Goal: Task Accomplishment & Management: Manage account settings

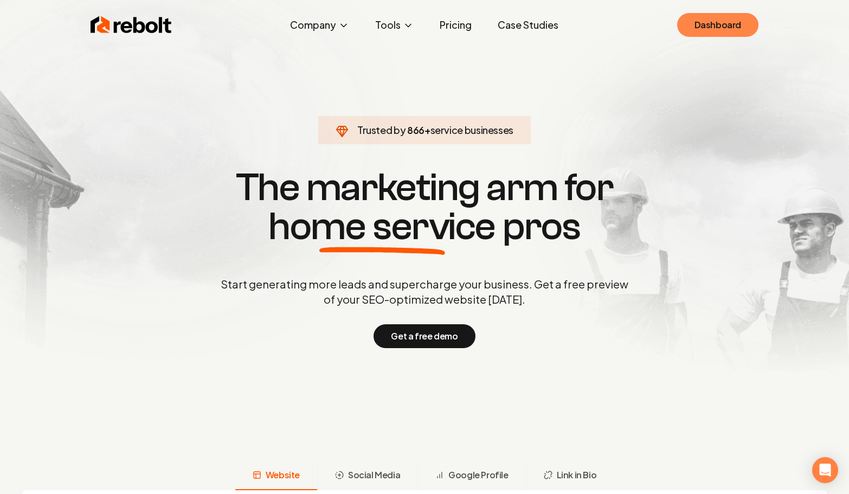
click at [709, 25] on link "Dashboard" at bounding box center [717, 25] width 81 height 24
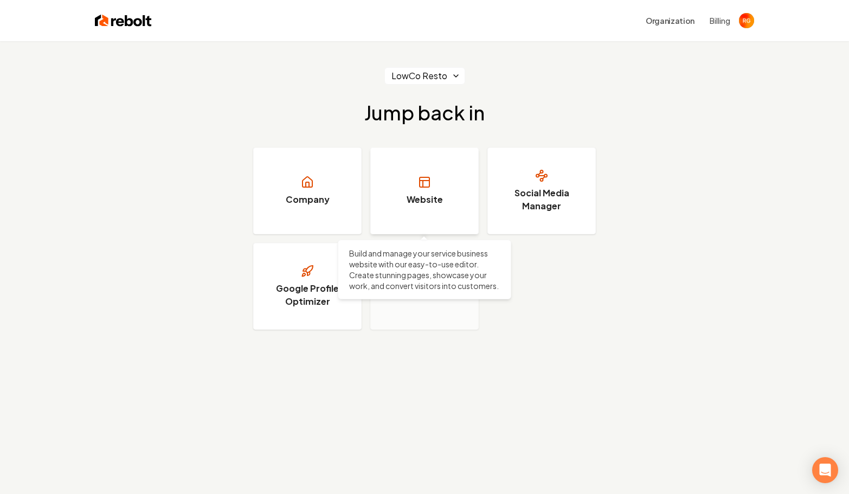
click at [423, 187] on icon at bounding box center [423, 184] width 0 height 7
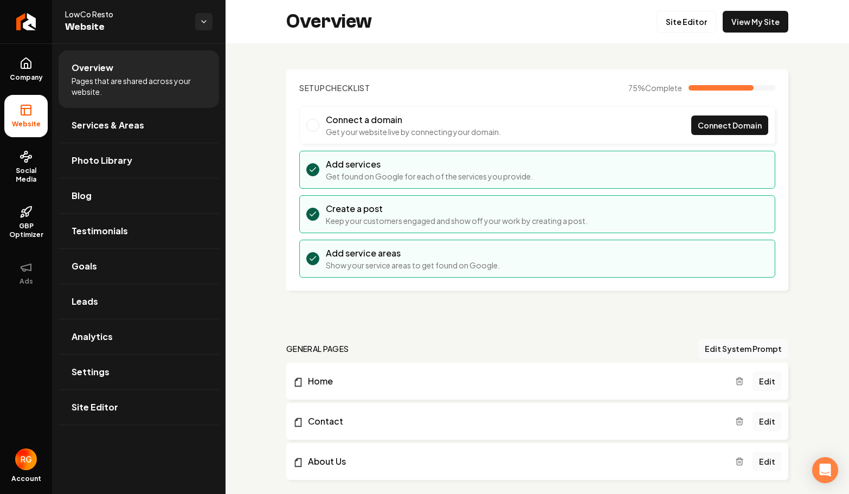
click at [108, 14] on span "LowCo Resto" at bounding box center [125, 14] width 121 height 11
click at [111, 371] on link "Settings" at bounding box center [139, 372] width 160 height 35
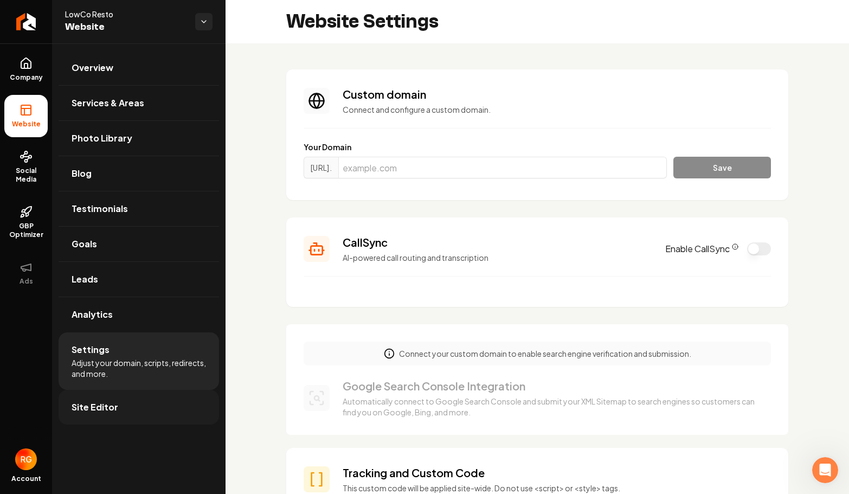
scroll to position [98, 0]
click at [138, 420] on link "Site Editor" at bounding box center [139, 407] width 160 height 35
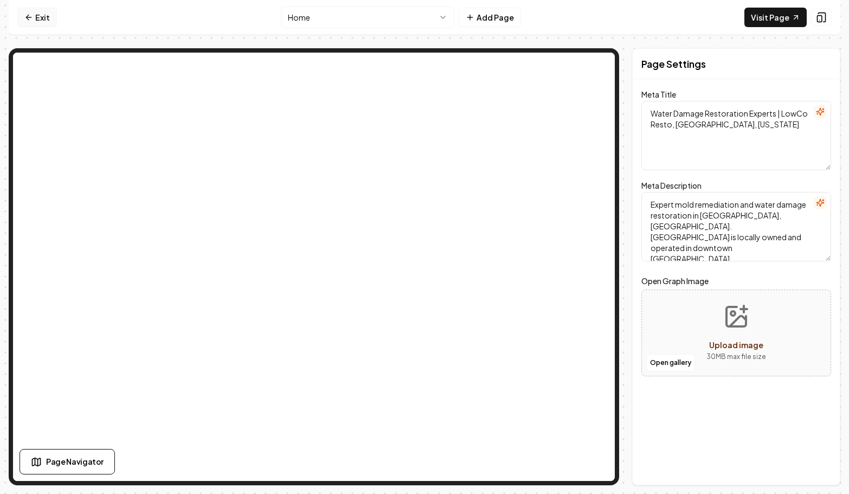
click at [40, 20] on link "Exit" at bounding box center [37, 18] width 40 height 20
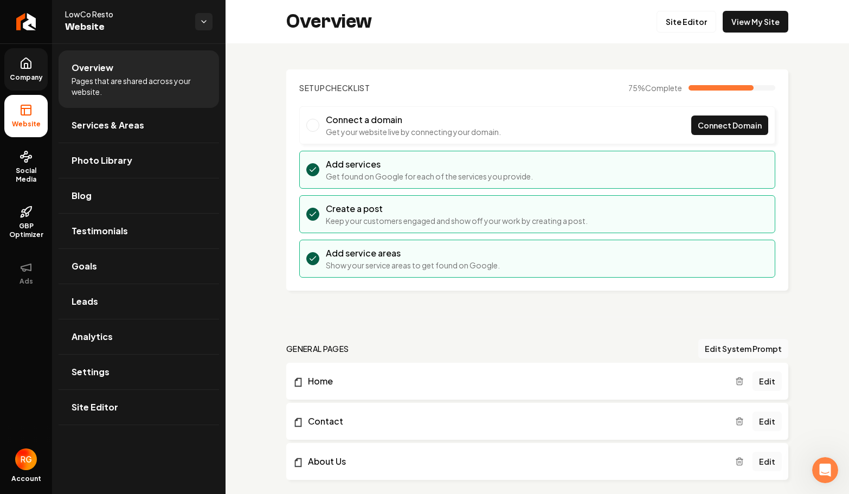
click at [34, 75] on span "Company" at bounding box center [26, 77] width 42 height 9
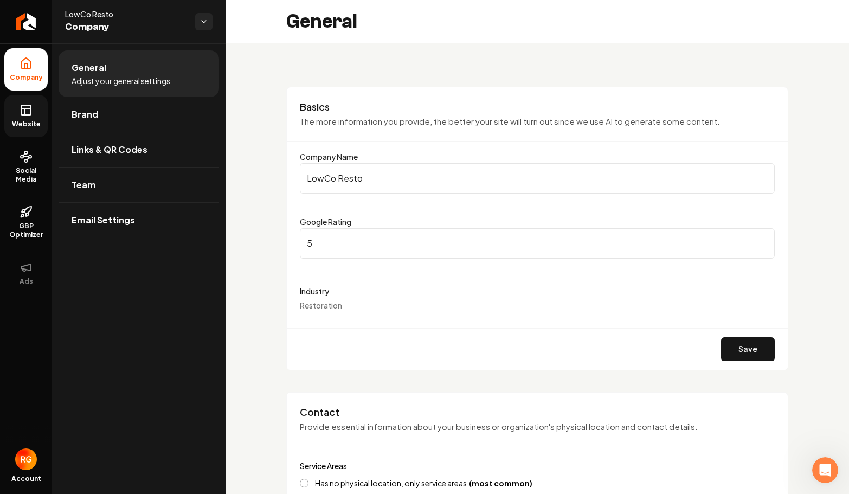
click at [31, 125] on span "Website" at bounding box center [26, 124] width 37 height 9
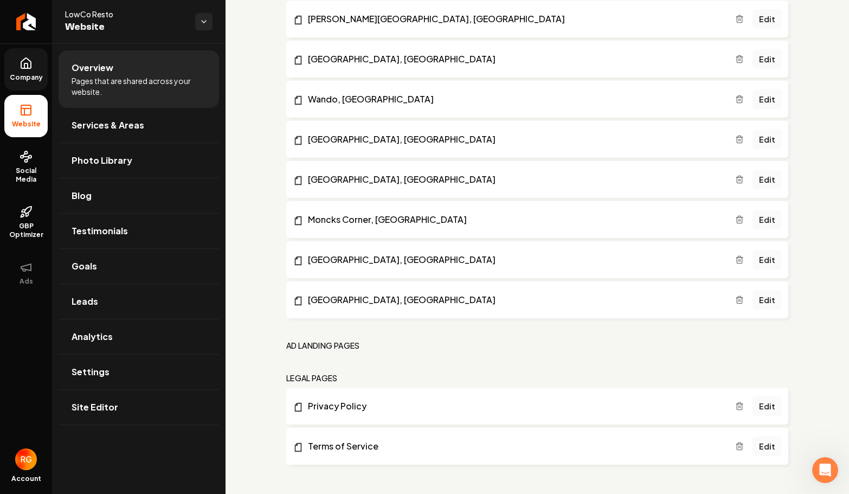
scroll to position [1329, 0]
click at [206, 25] on html "Company Website Social Media GBP Optimizer Ads Account LowCo Resto Website Over…" at bounding box center [424, 247] width 849 height 494
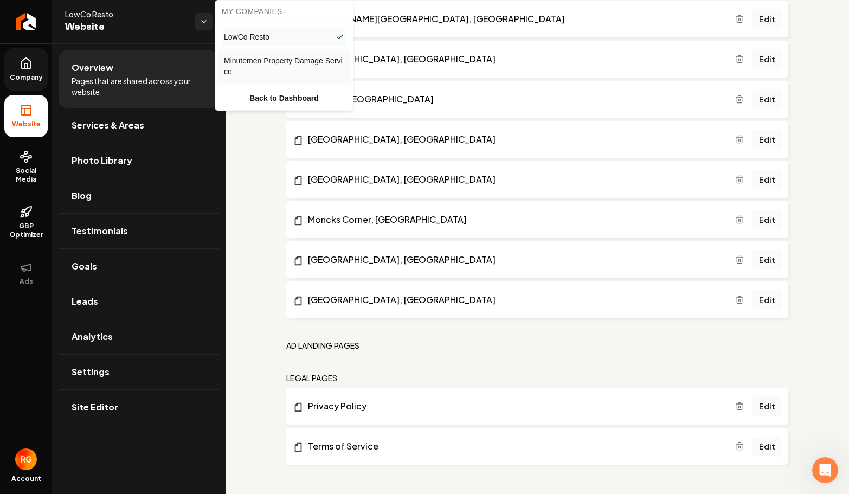
click at [248, 64] on span "Minutemen Property Damage Service" at bounding box center [284, 66] width 120 height 22
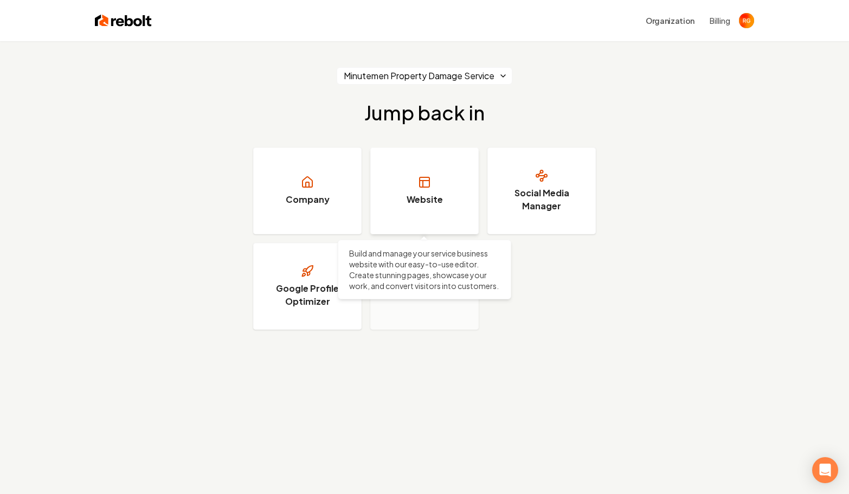
click at [425, 207] on link "Website" at bounding box center [424, 190] width 108 height 87
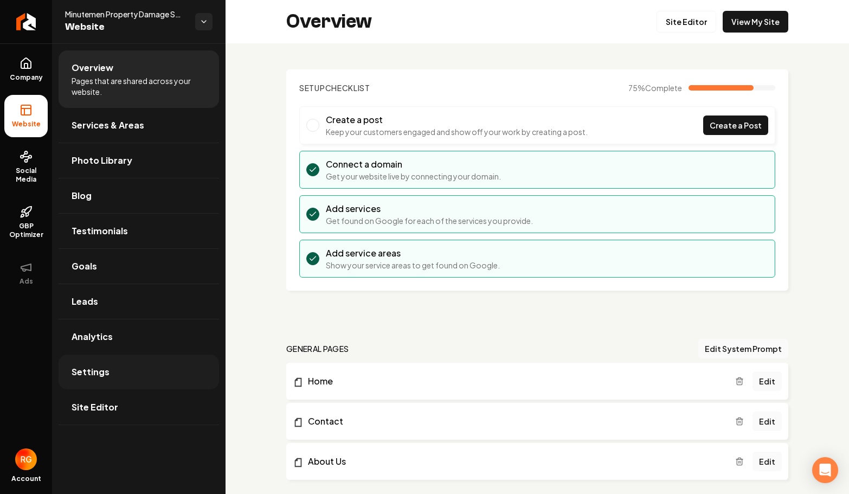
click at [132, 368] on link "Settings" at bounding box center [139, 372] width 160 height 35
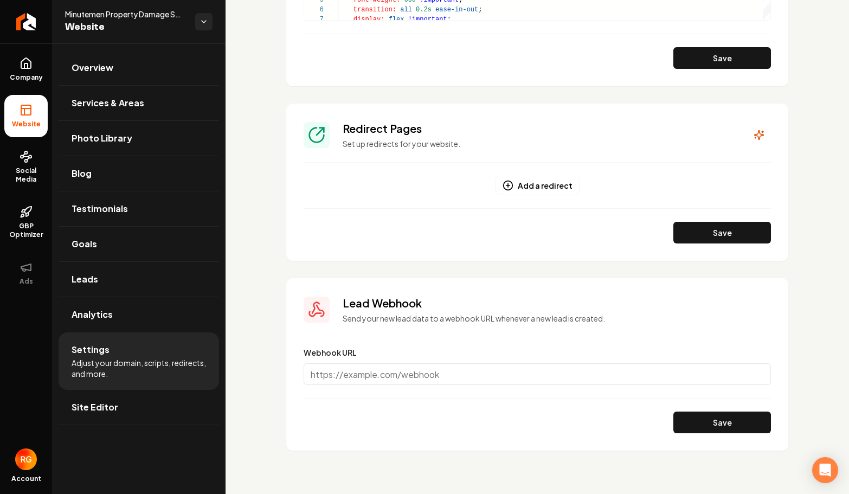
scroll to position [1109, 0]
click at [113, 407] on span "Site Editor" at bounding box center [95, 407] width 47 height 13
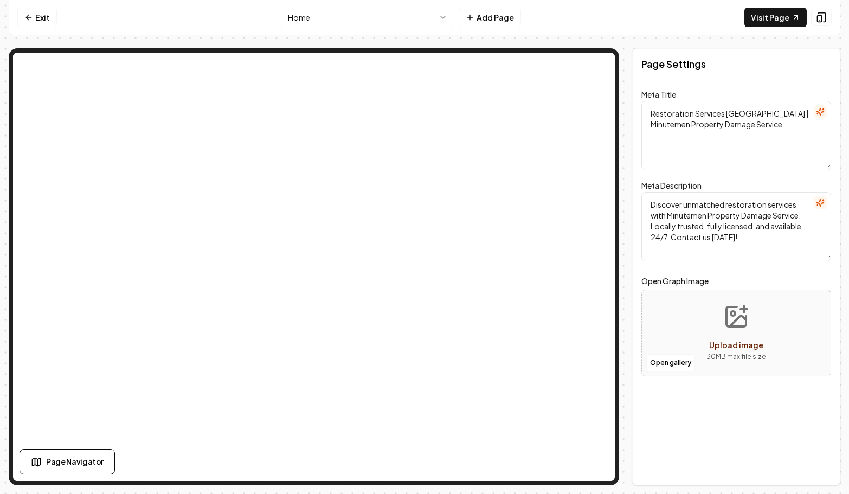
click at [690, 228] on textarea "Discover unmatched restoration services with Minutemen Property Damage Service.…" at bounding box center [736, 226] width 190 height 69
click at [713, 227] on textarea "Discover unmatched restoration services with Minutemen Property Damage Service.…" at bounding box center [736, 226] width 190 height 69
click at [736, 228] on textarea "Discover unmatched restoration services with Minutemen Property Damage Service.…" at bounding box center [736, 226] width 190 height 69
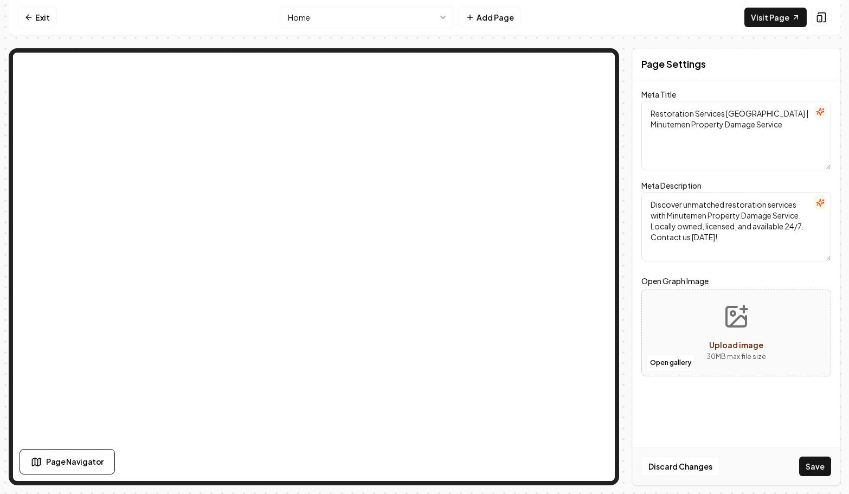
click at [704, 228] on textarea "Discover unmatched restoration services with Minutemen Property Damage Service.…" at bounding box center [736, 226] width 190 height 69
drag, startPoint x: 739, startPoint y: 228, endPoint x: 704, endPoint y: 227, distance: 35.3
click at [704, 227] on textarea "Discover unmatched restoration services with Minutemen Property Damage Service.…" at bounding box center [736, 226] width 190 height 69
click at [713, 241] on textarea "Discover unmatched restoration services with Minutemen Property Damage Service.…" at bounding box center [736, 226] width 190 height 69
type textarea "Discover unmatched restoration services with Minutemen Property Damage Service.…"
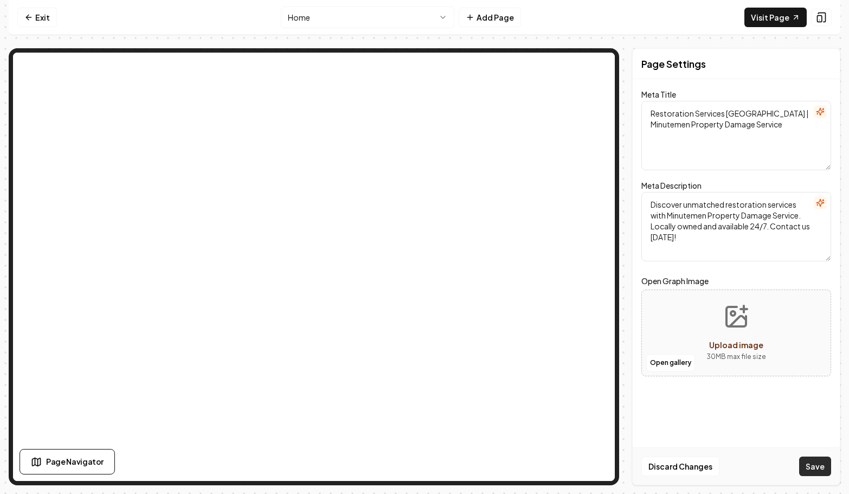
click at [816, 471] on button "Save" at bounding box center [815, 466] width 32 height 20
